Goal: Information Seeking & Learning: Learn about a topic

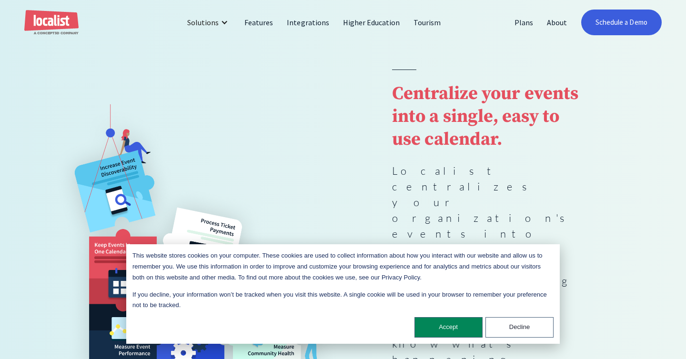
scroll to position [85, 0]
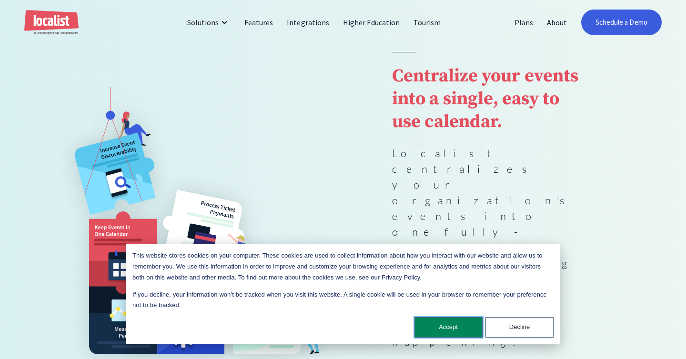
click at [456, 328] on button "Accept" at bounding box center [449, 327] width 68 height 20
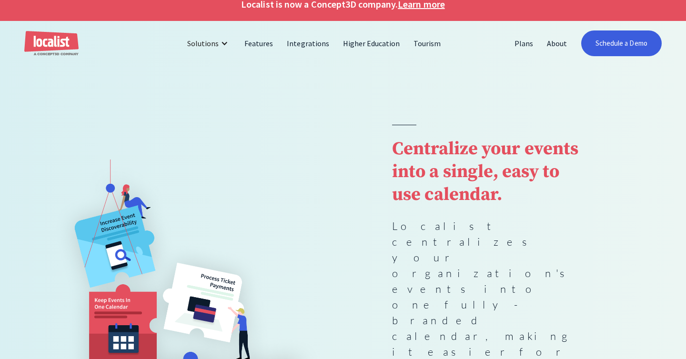
scroll to position [14, 0]
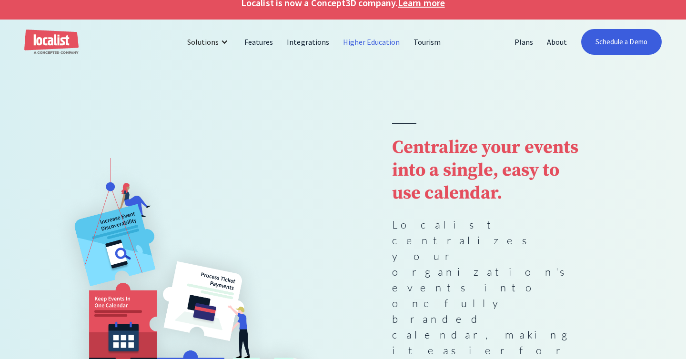
click at [368, 42] on link "Higher Education" at bounding box center [372, 42] width 71 height 23
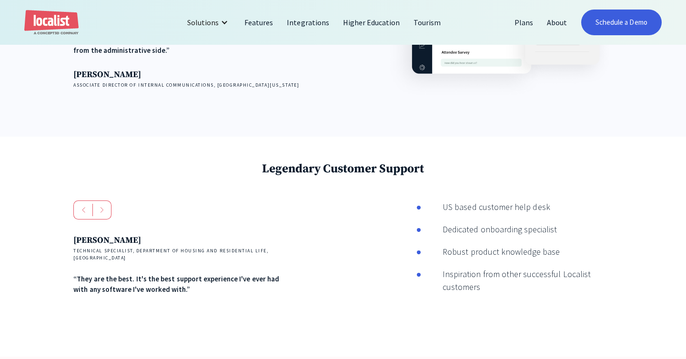
scroll to position [1274, 0]
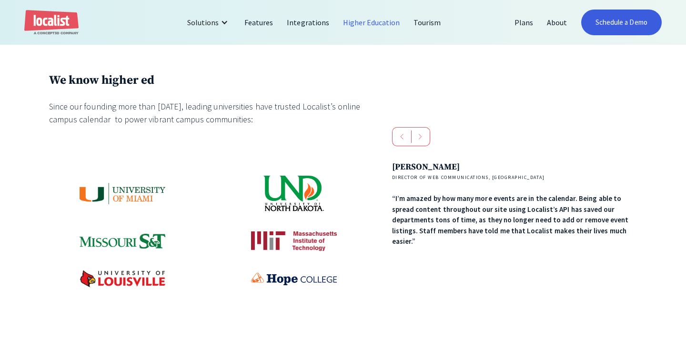
scroll to position [417, 0]
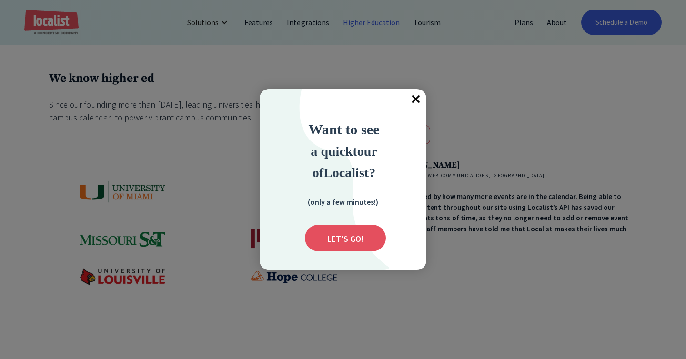
click at [414, 96] on span "×" at bounding box center [416, 99] width 21 height 21
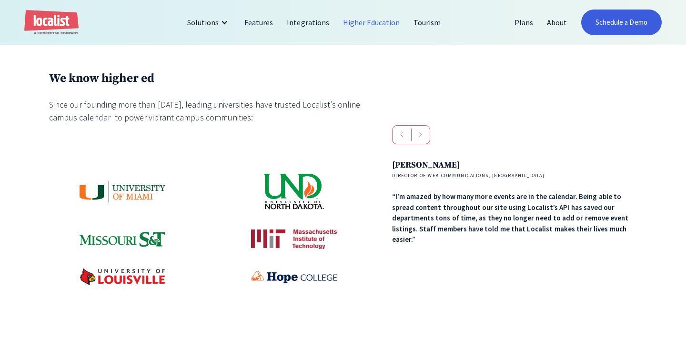
scroll to position [398, 0]
